Goal: Task Accomplishment & Management: Manage account settings

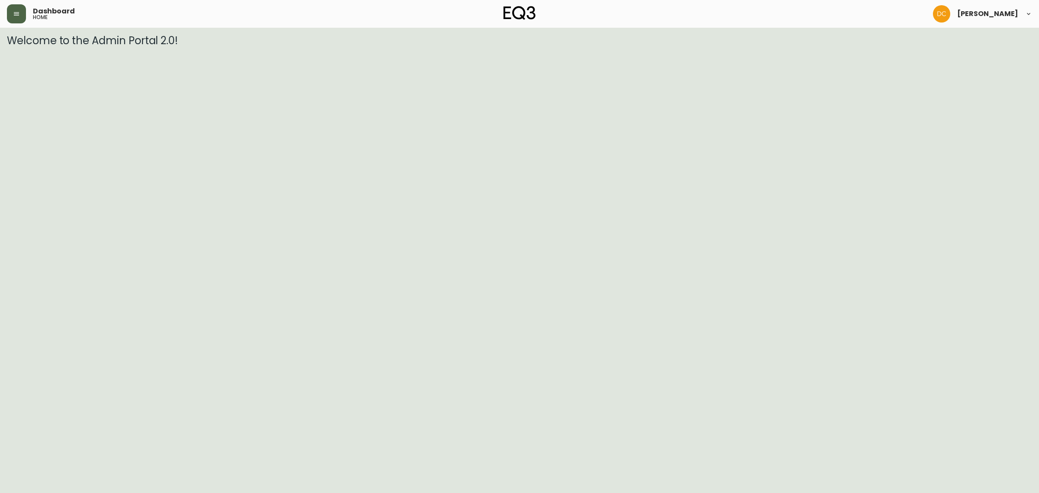
click at [16, 11] on icon "button" at bounding box center [16, 13] width 7 height 7
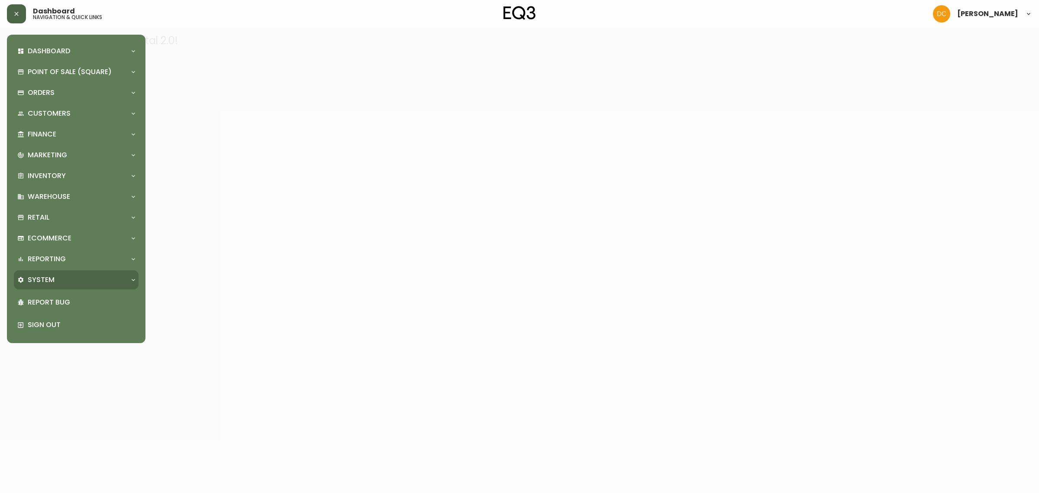
click at [73, 283] on div "System" at bounding box center [71, 280] width 109 height 10
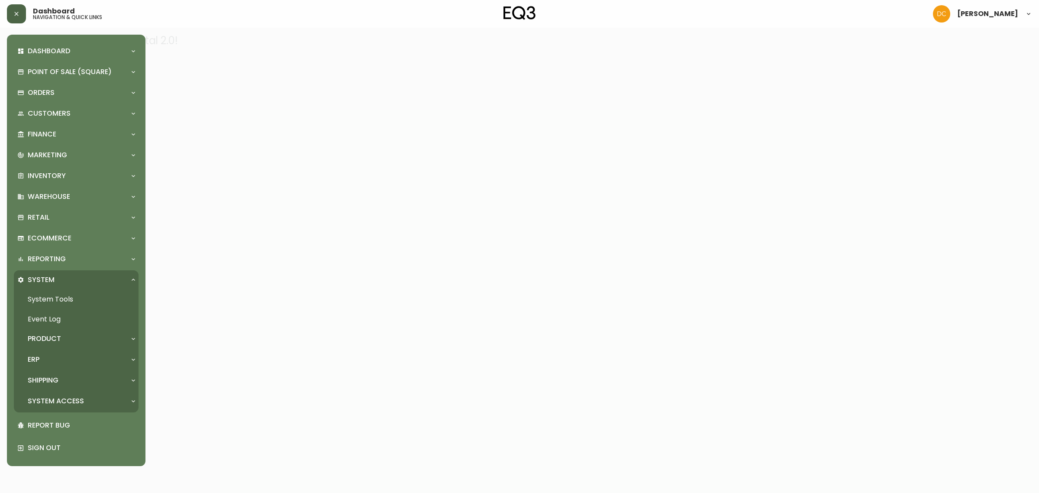
click at [76, 360] on div "ERP" at bounding box center [71, 360] width 109 height 10
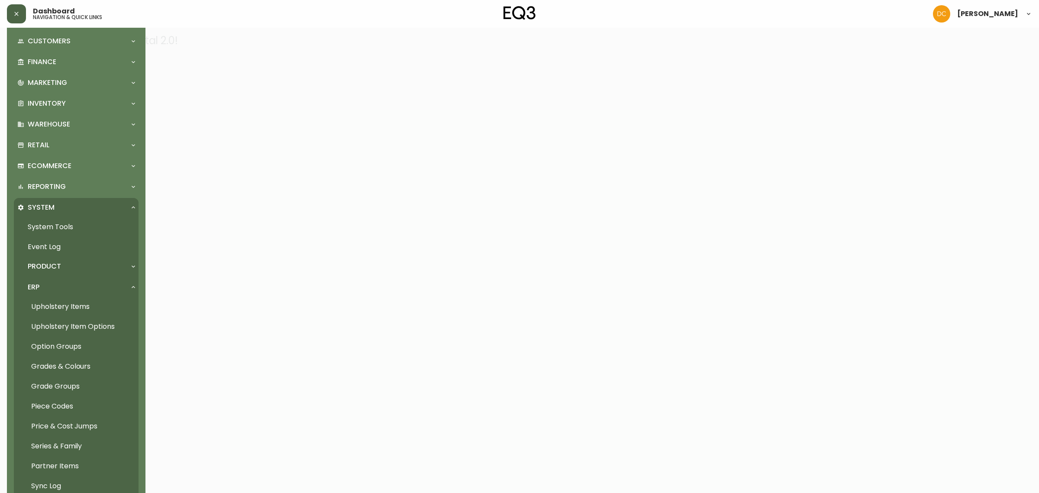
scroll to position [178, 0]
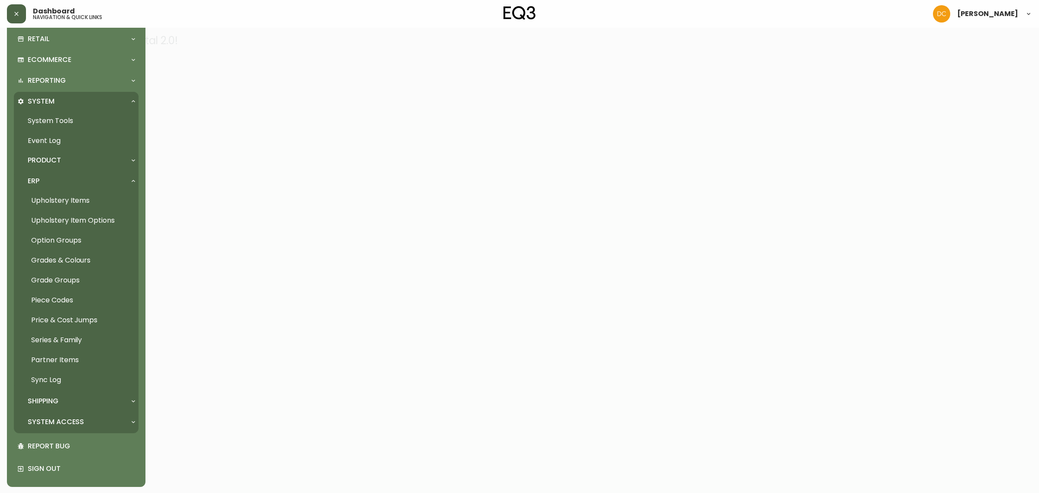
click at [94, 410] on div "System Tools Event Log Product Product Definitions Shared Text Blocks Manufactu…" at bounding box center [76, 272] width 125 height 322
click at [96, 417] on div "System Access" at bounding box center [71, 422] width 109 height 10
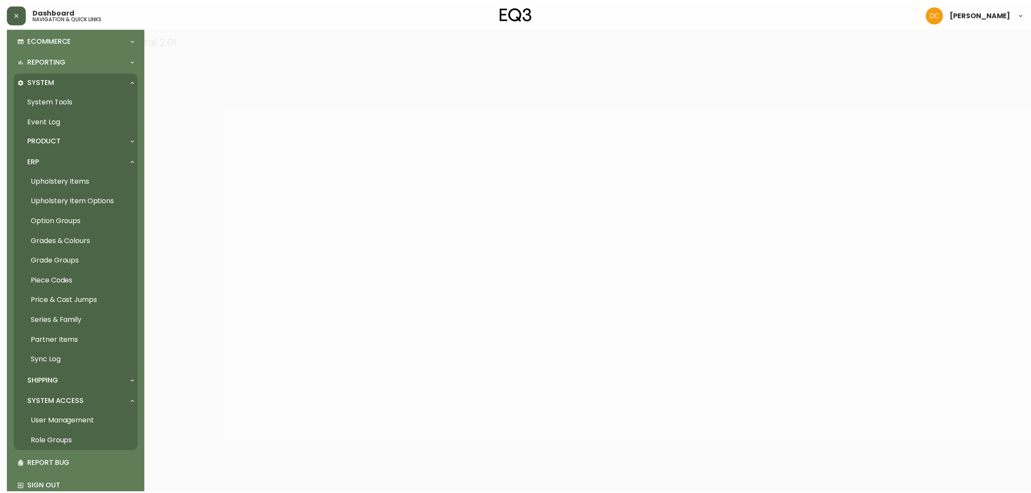
scroll to position [216, 0]
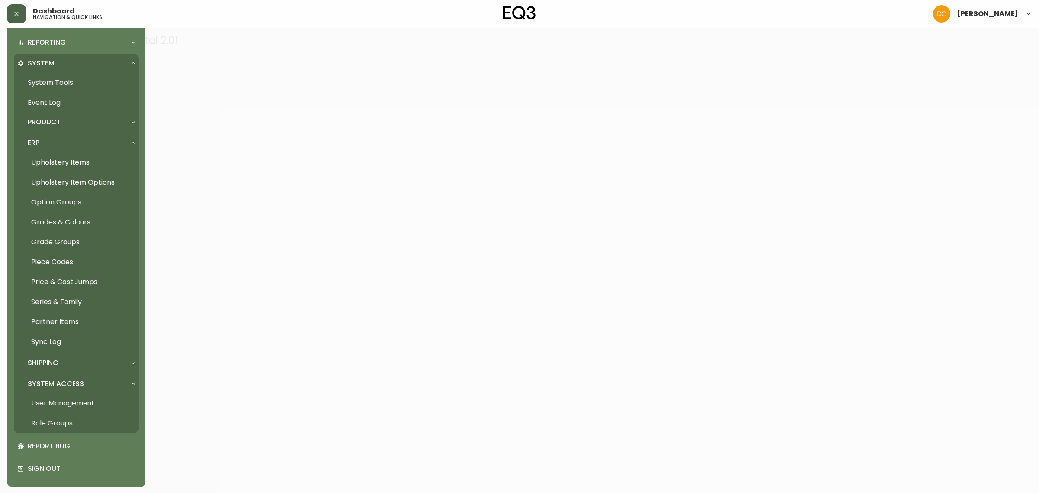
click at [53, 361] on p "Shipping" at bounding box center [43, 363] width 31 height 10
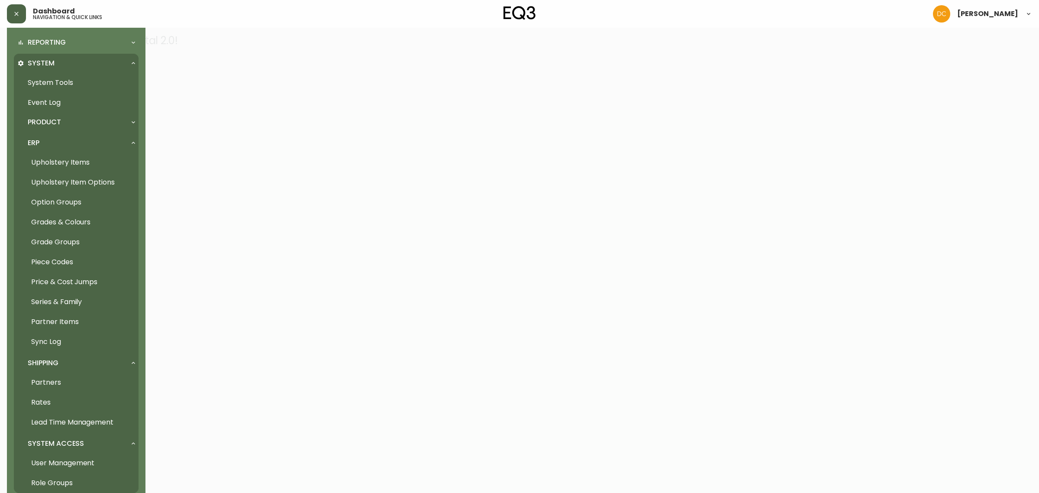
click at [84, 222] on link "Grades & Colours" at bounding box center [76, 222] width 125 height 20
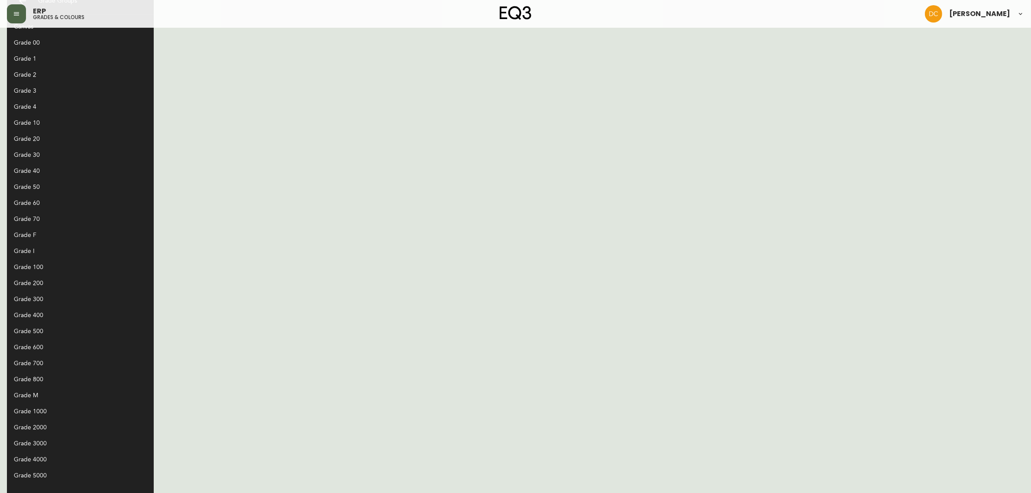
scroll to position [7, 0]
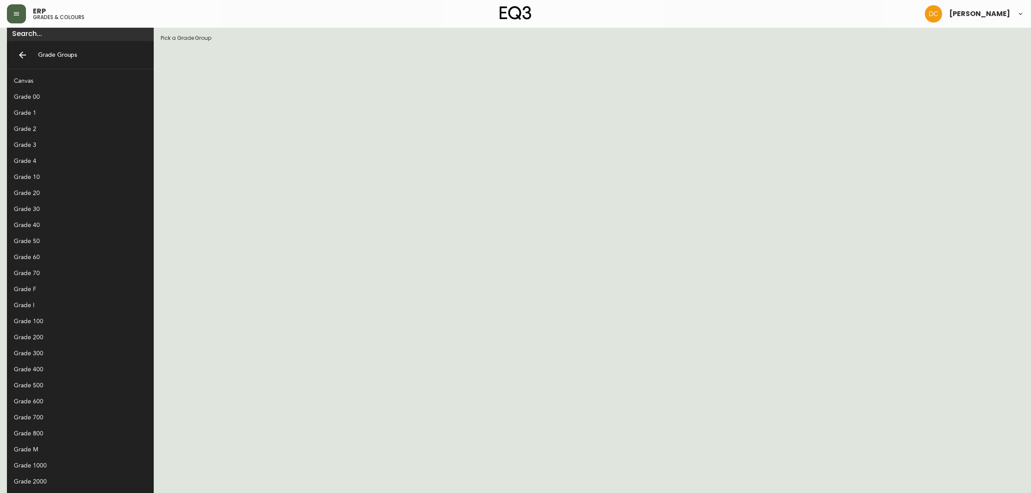
click at [48, 205] on div "Grade 30" at bounding box center [73, 208] width 119 height 9
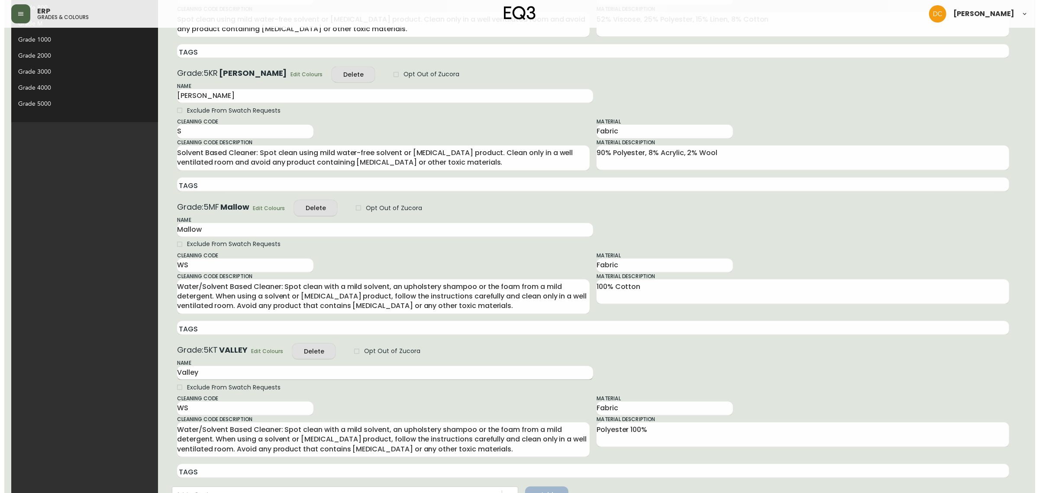
scroll to position [478, 0]
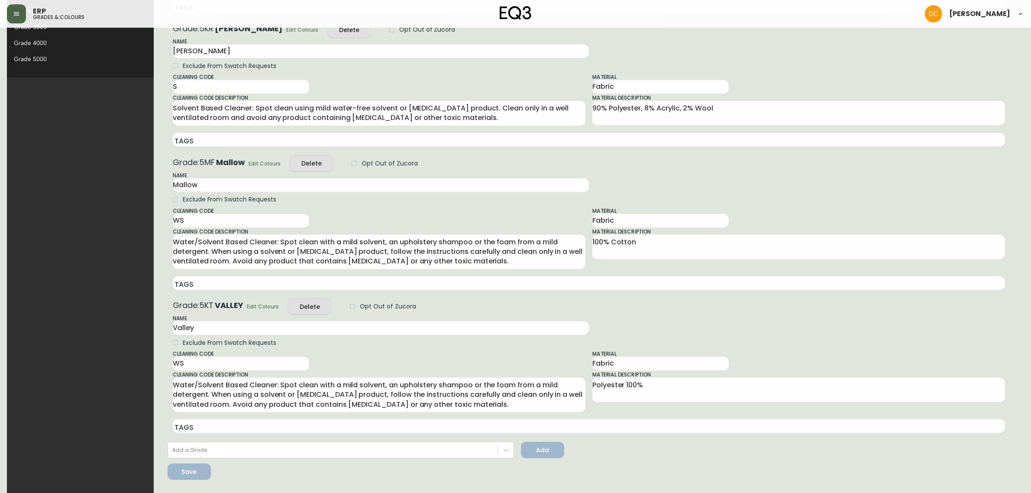
click at [247, 306] on span "Edit Colours" at bounding box center [263, 306] width 32 height 9
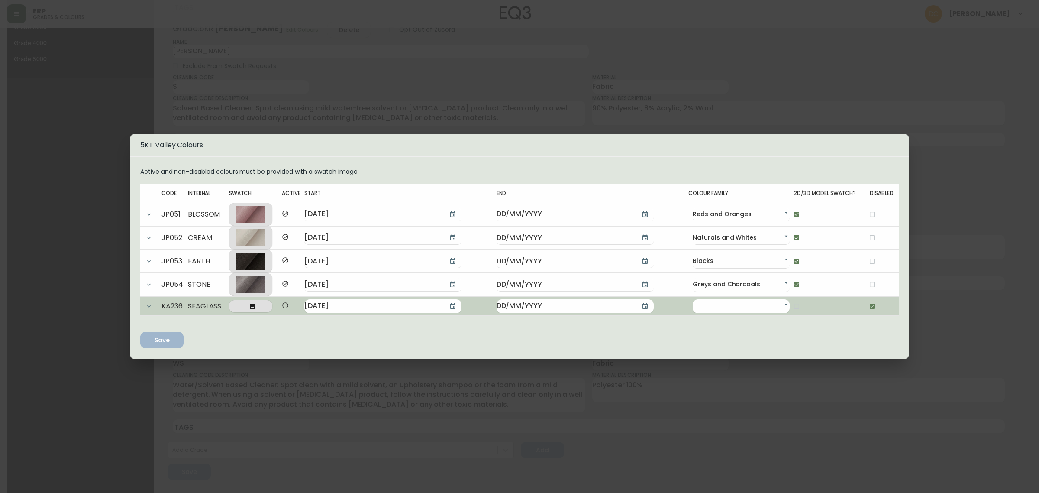
click at [265, 304] on span at bounding box center [250, 306] width 29 height 7
click at [0, 0] on input "file" at bounding box center [0, 0] width 0 height 0
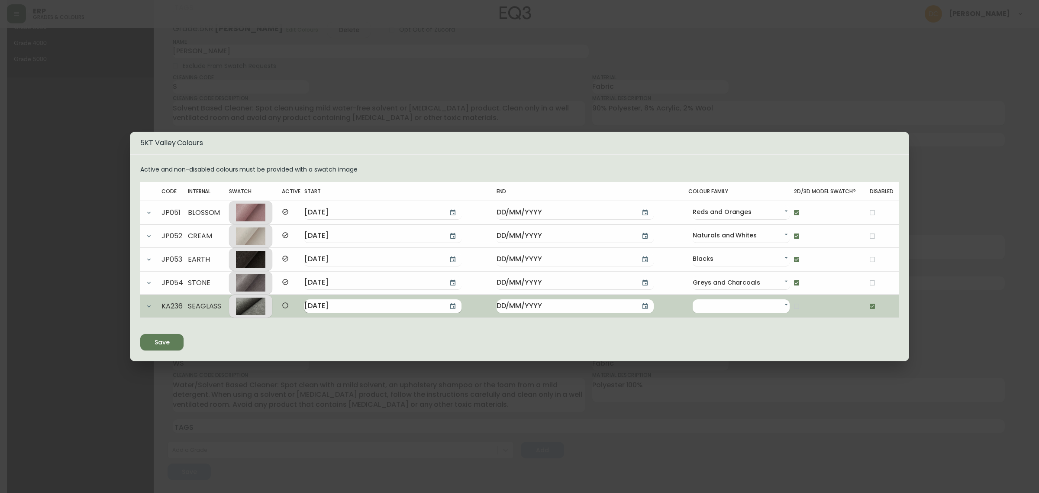
click at [444, 310] on button "button" at bounding box center [452, 305] width 17 height 17
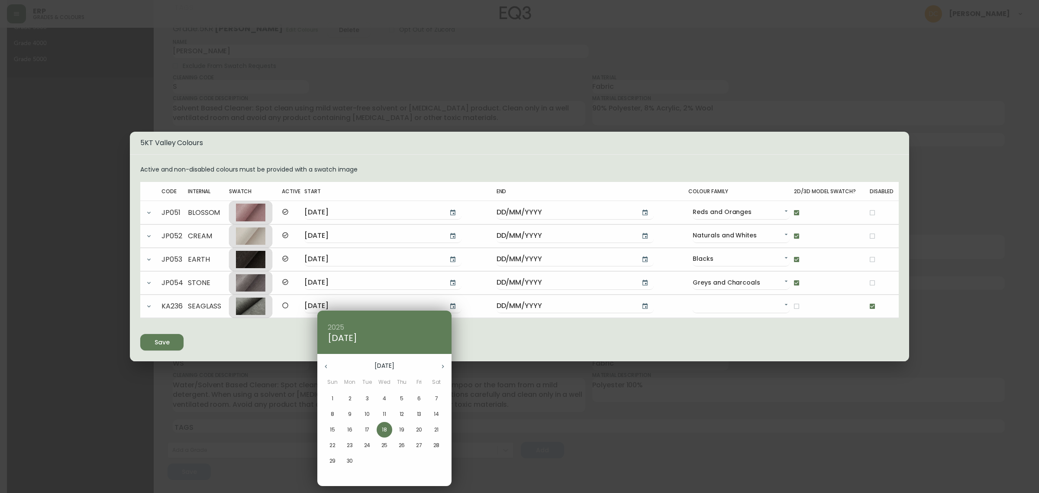
click at [442, 361] on button "button" at bounding box center [442, 366] width 17 height 17
click at [442, 362] on button "button" at bounding box center [442, 366] width 17 height 17
click at [415, 404] on button "3" at bounding box center [419, 399] width 16 height 16
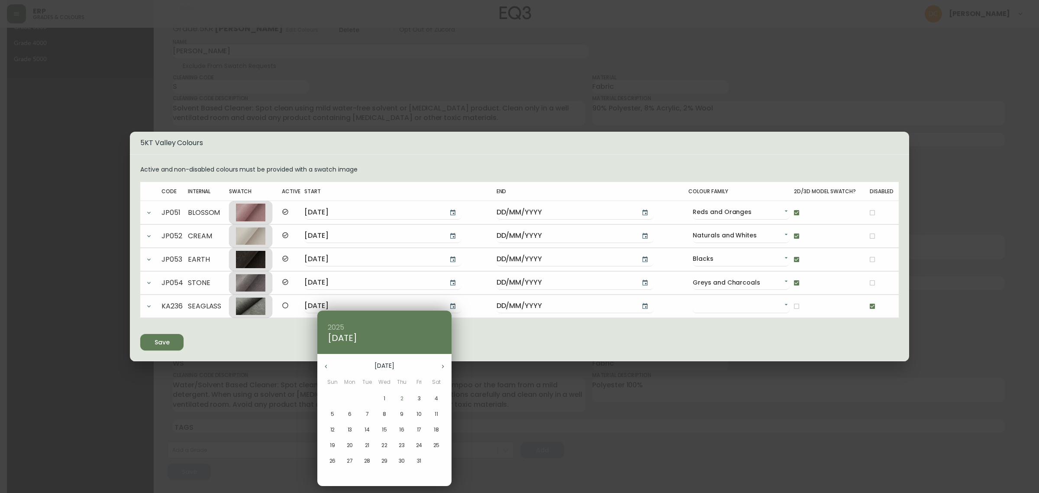
type input "[DATE]"
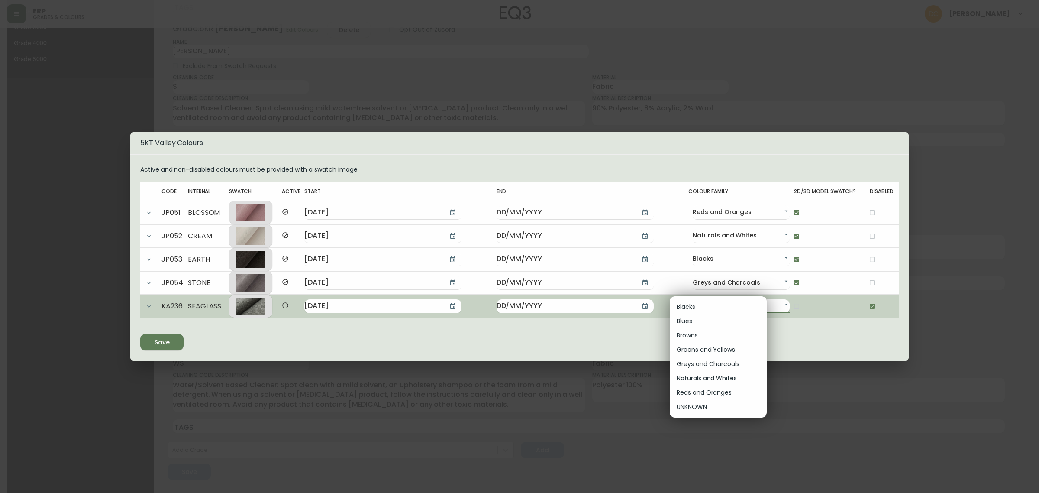
click at [752, 307] on body "ERP grades & colours [PERSON_NAME] Grade Groups Canvas Grade 00 Grade 1 Grade 2…" at bounding box center [519, 7] width 1039 height 971
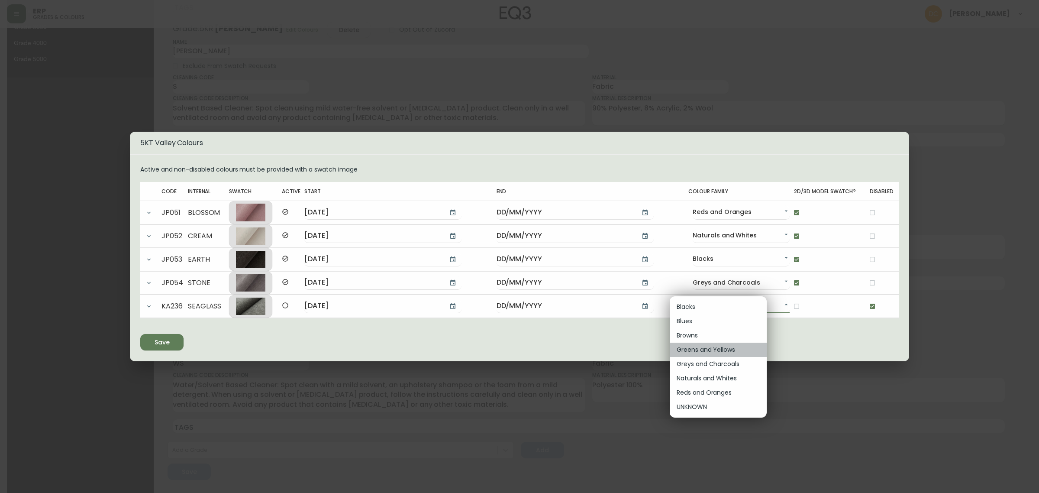
click at [724, 349] on li "Greens and Yellows" at bounding box center [718, 349] width 97 height 14
type input "cjyt4z3ga000601ky04apf8rk"
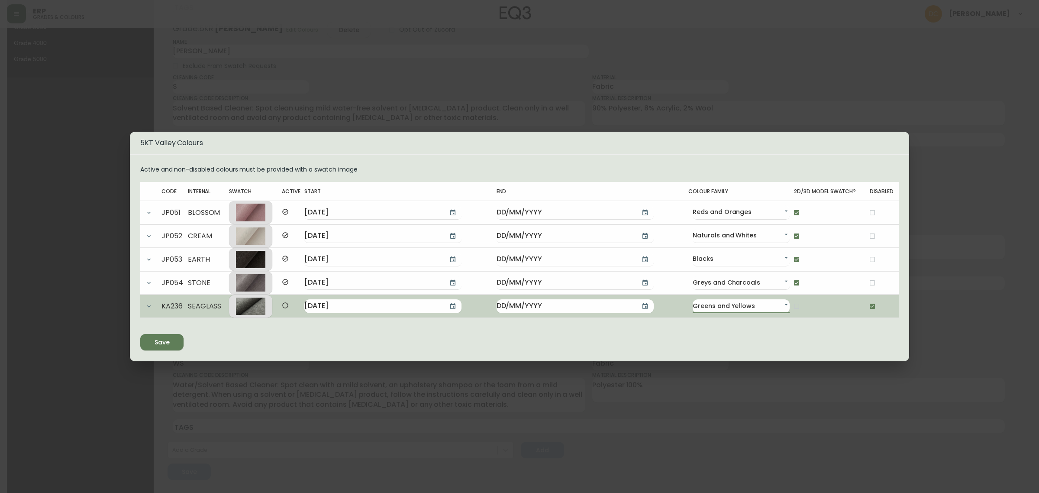
click at [867, 310] on input "checkbox" at bounding box center [872, 306] width 15 height 15
checkbox input "false"
click at [789, 304] on input "checkbox" at bounding box center [796, 306] width 15 height 15
checkbox input "true"
click at [151, 306] on icon "button" at bounding box center [148, 306] width 7 height 7
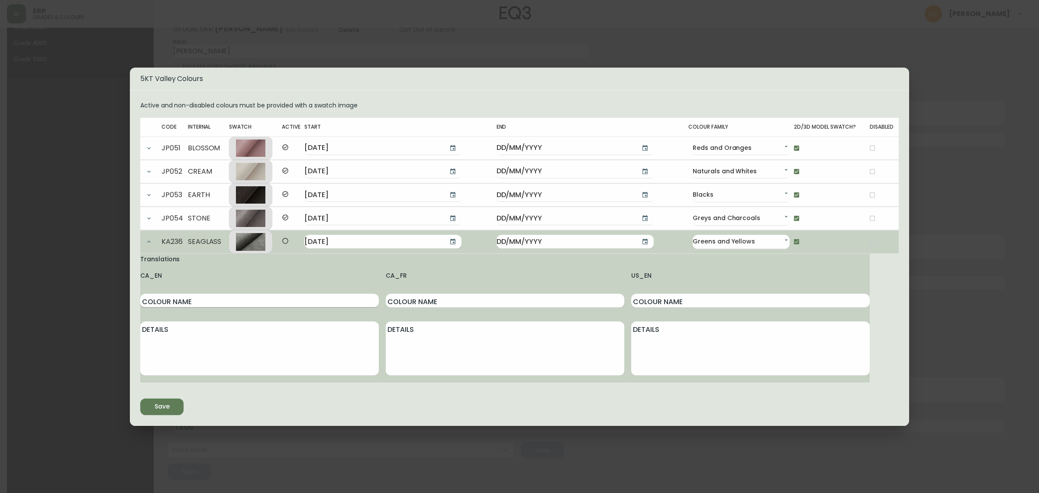
click at [210, 302] on input "Colour Name" at bounding box center [259, 301] width 239 height 14
type input "Seaglass"
click at [419, 299] on input "Colour Name" at bounding box center [505, 301] width 239 height 14
paste input "Seaglass"
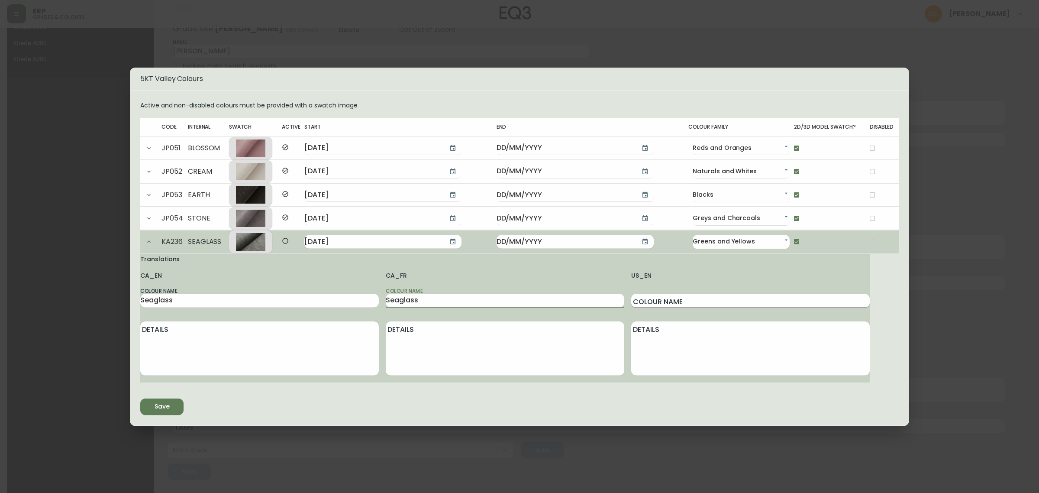
type input "Seaglass"
click at [678, 297] on input "Colour Name" at bounding box center [750, 301] width 239 height 14
paste input "Seaglass"
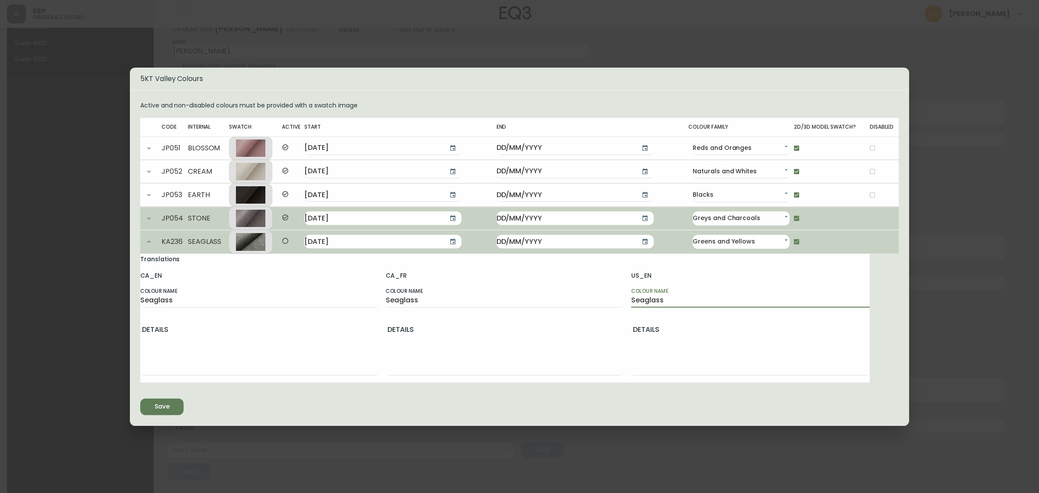
type input "Seaglass"
click at [144, 217] on button "button" at bounding box center [148, 218] width 17 height 17
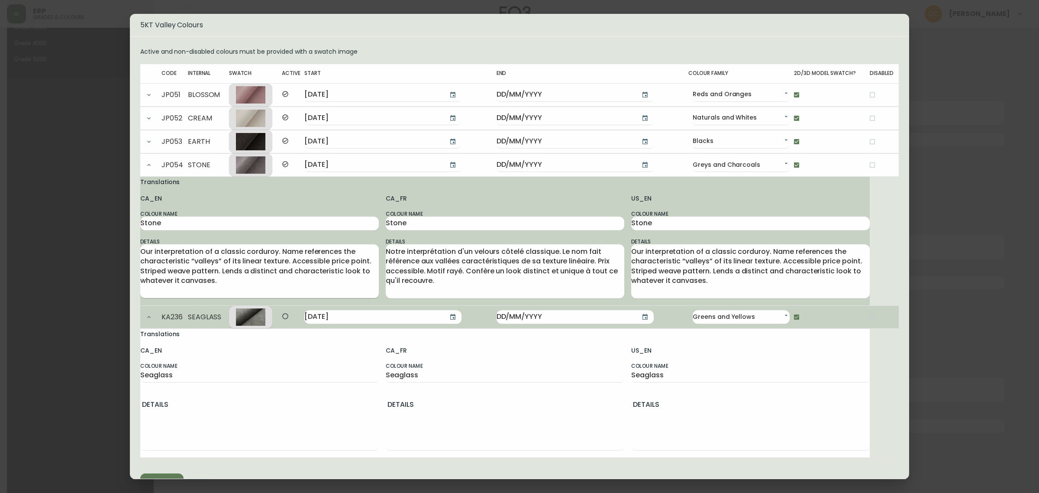
click at [236, 272] on textarea "Our interpretation of a classic corduroy. Name references the characteristic “v…" at bounding box center [259, 271] width 239 height 48
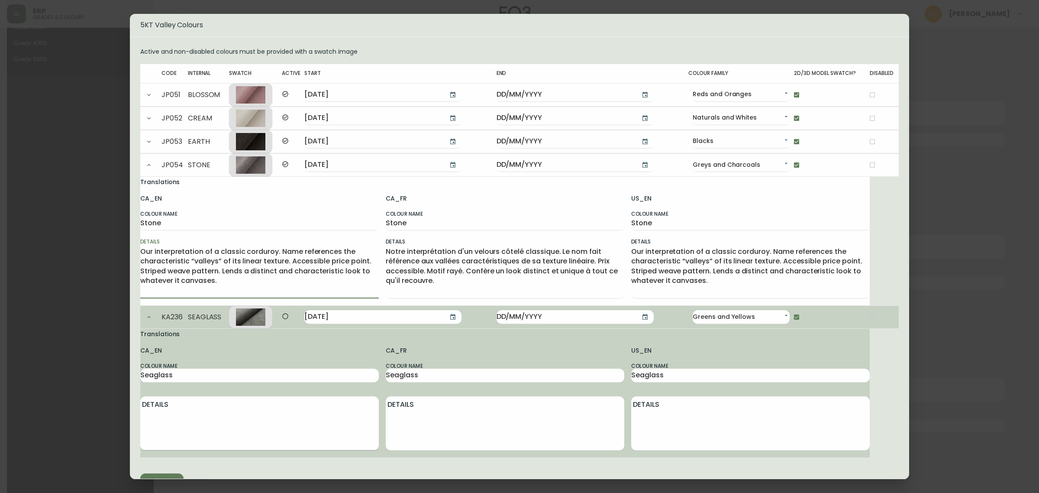
click at [239, 420] on textarea "Details" at bounding box center [259, 423] width 239 height 48
paste textarea "Our interpretation of a classic corduroy. Name references the characteristic “v…"
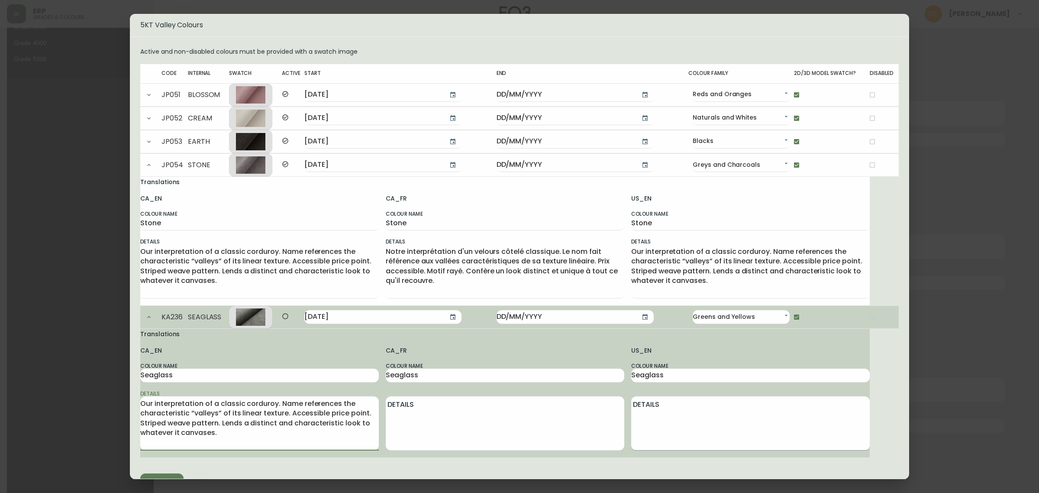
type textarea "Our interpretation of a classic corduroy. Name references the characteristic “v…"
click at [672, 430] on textarea "Details" at bounding box center [750, 423] width 239 height 48
paste textarea "Our interpretation of a classic corduroy. Name references the characteristic “v…"
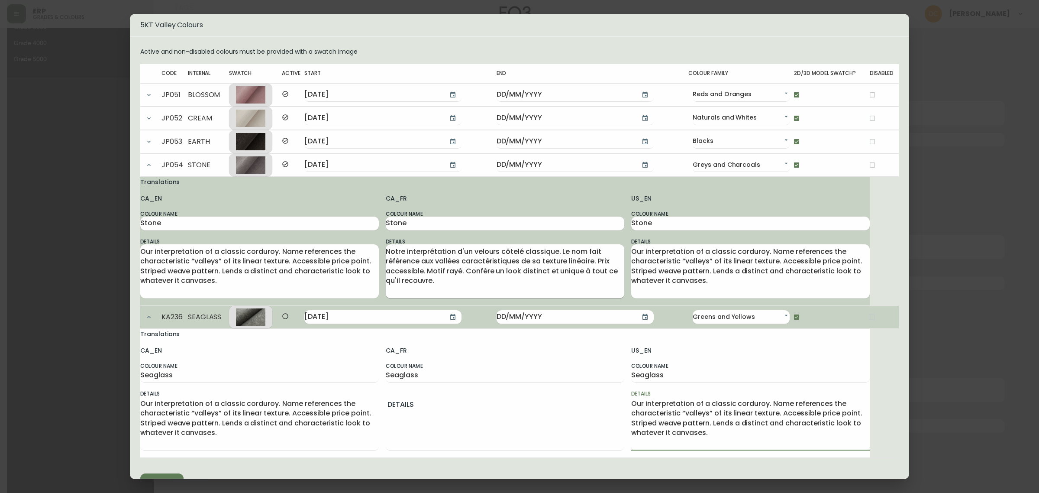
type textarea "Our interpretation of a classic corduroy. Name references the characteristic “v…"
click at [463, 286] on textarea "Notre interprétation d'un velours côtelé classique. Le nom fait référence aux v…" at bounding box center [505, 271] width 239 height 48
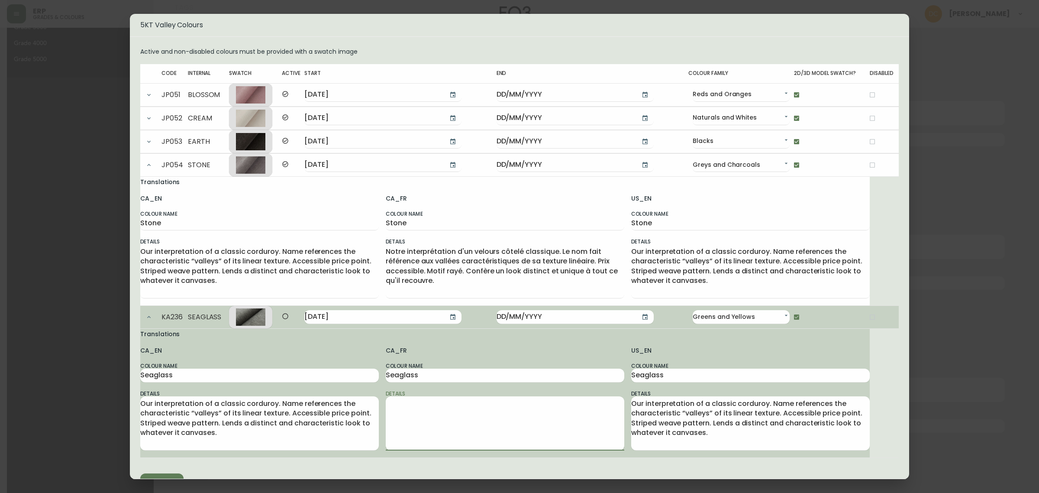
click at [489, 426] on textarea "Details" at bounding box center [505, 423] width 239 height 48
paste textarea "Notre interprétation d'un velours côtelé classique. Le nom fait référence aux v…"
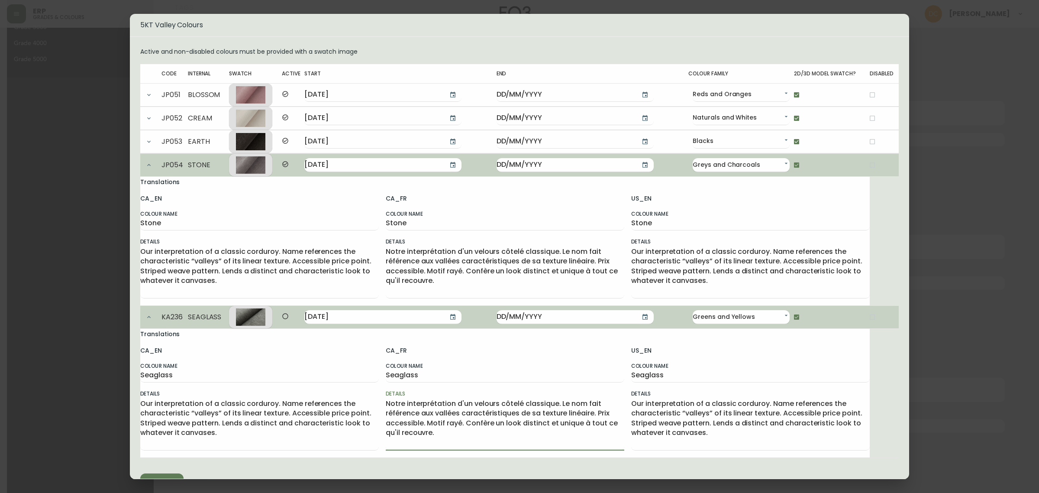
type textarea "Notre interprétation d'un velours côtelé classique. Le nom fait référence aux v…"
click at [147, 163] on icon "button" at bounding box center [148, 164] width 7 height 7
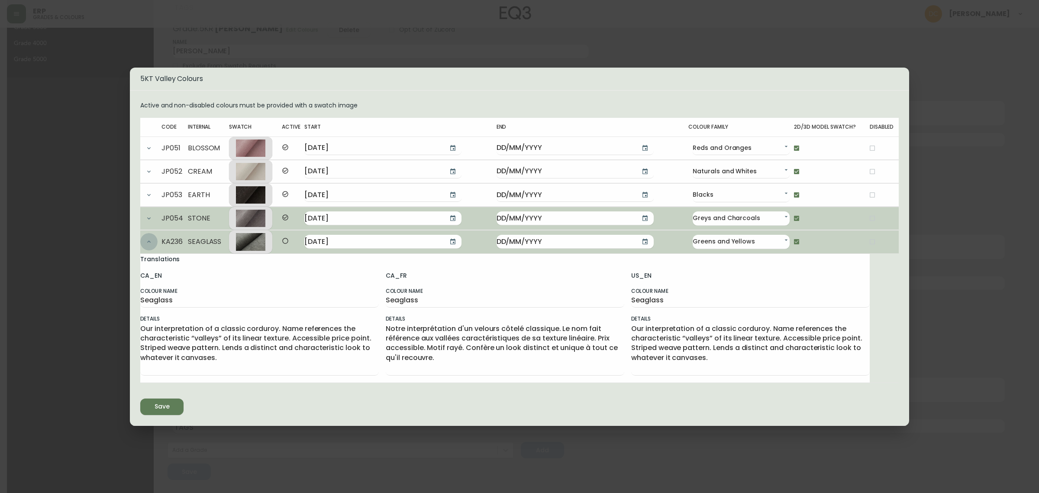
click at [145, 246] on button "button" at bounding box center [148, 241] width 17 height 17
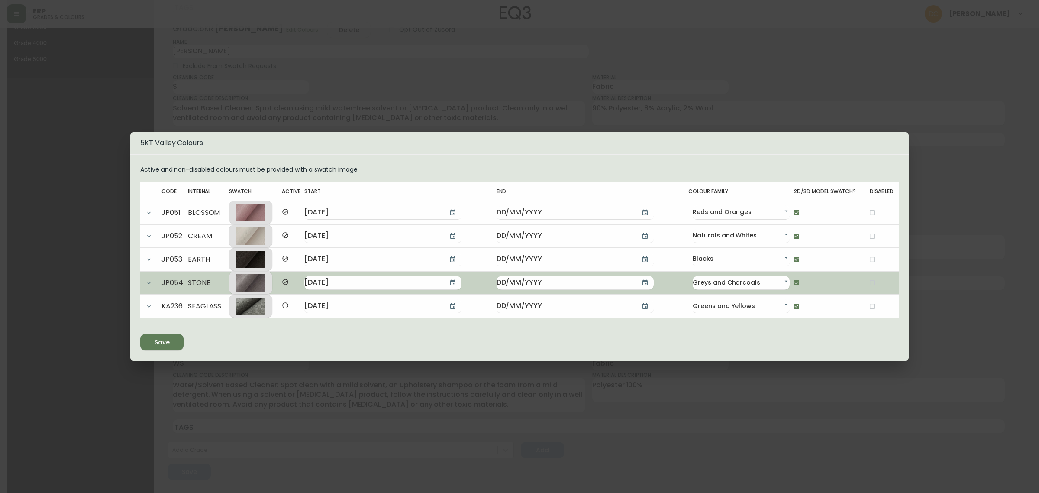
click at [171, 344] on span "Save" at bounding box center [161, 342] width 29 height 11
